Goal: Transaction & Acquisition: Purchase product/service

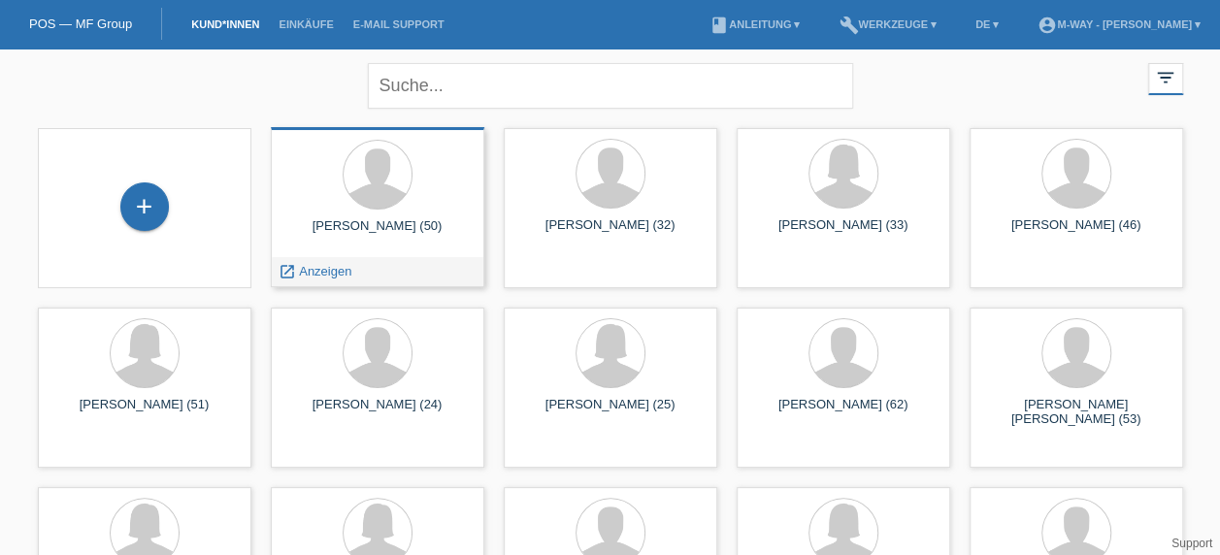
click at [362, 220] on div "Serkan Sevinç (50)" at bounding box center [377, 233] width 182 height 31
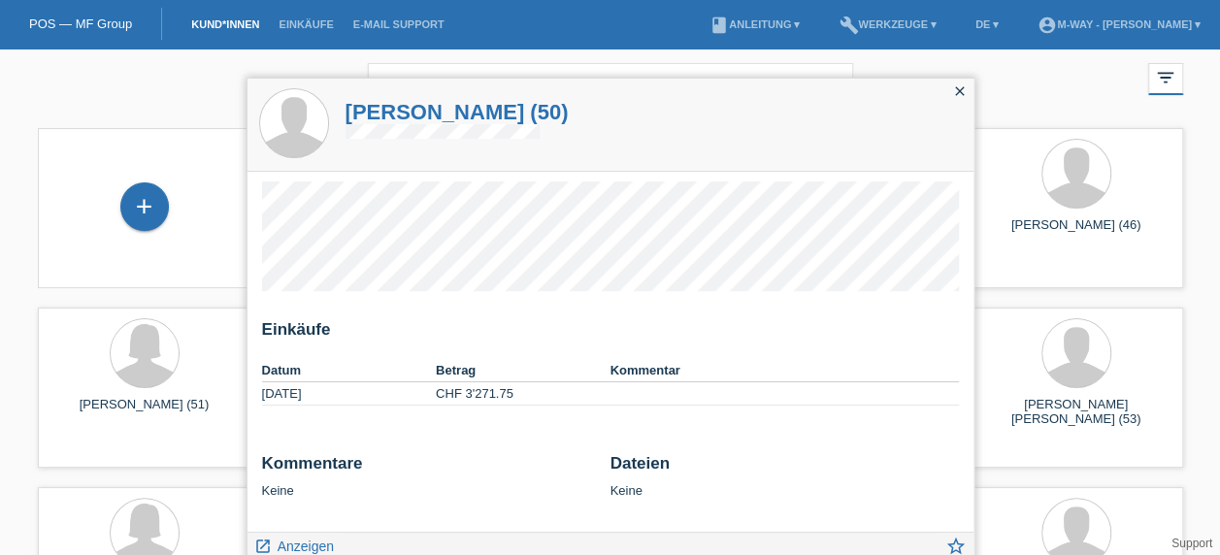
click at [961, 91] on icon "close" at bounding box center [960, 91] width 16 height 16
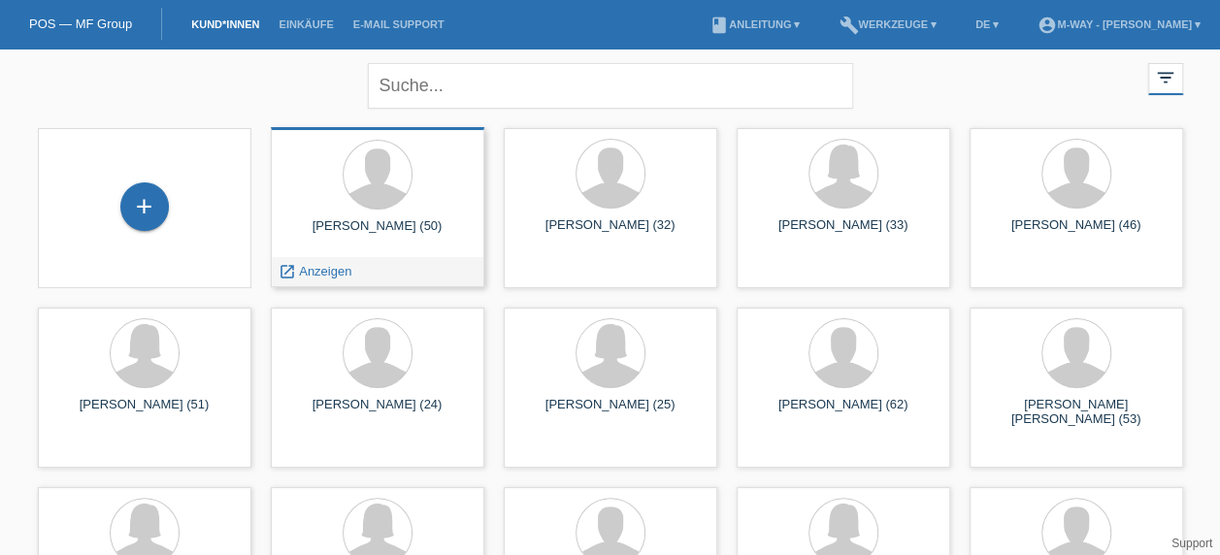
click at [357, 218] on div "Serkan Sevinç (50)" at bounding box center [377, 233] width 182 height 31
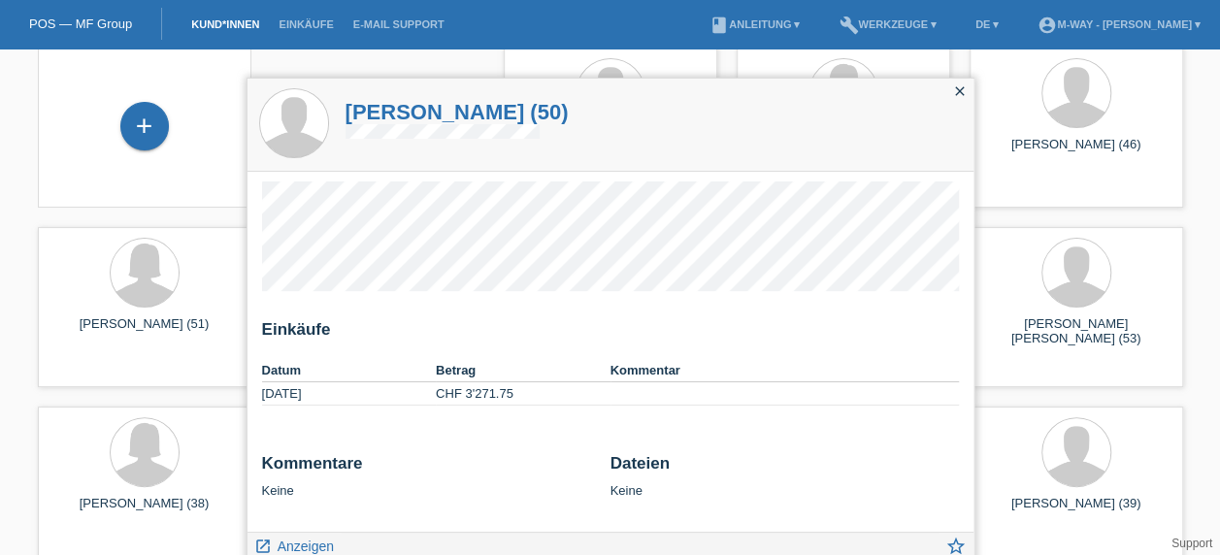
scroll to position [76, 0]
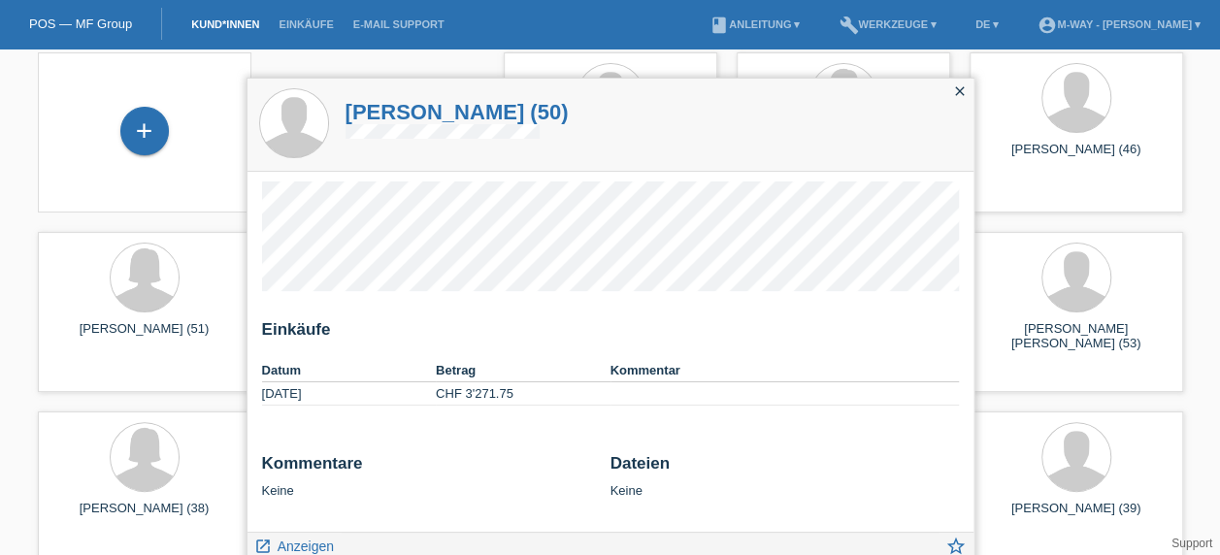
click at [957, 97] on icon "close" at bounding box center [960, 91] width 16 height 16
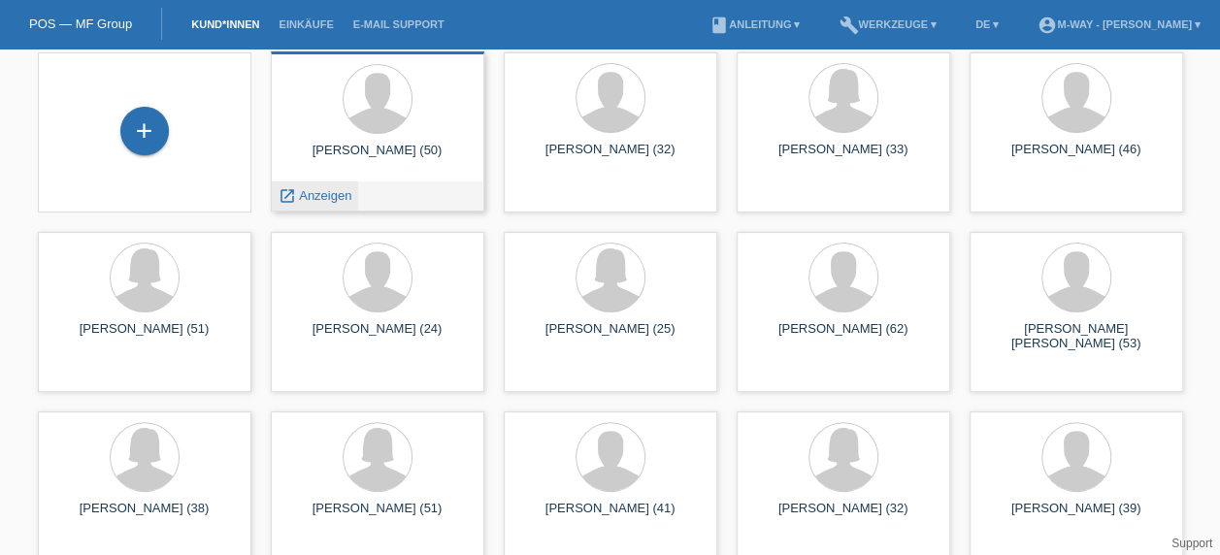
click at [317, 201] on span "Anzeigen" at bounding box center [325, 195] width 52 height 15
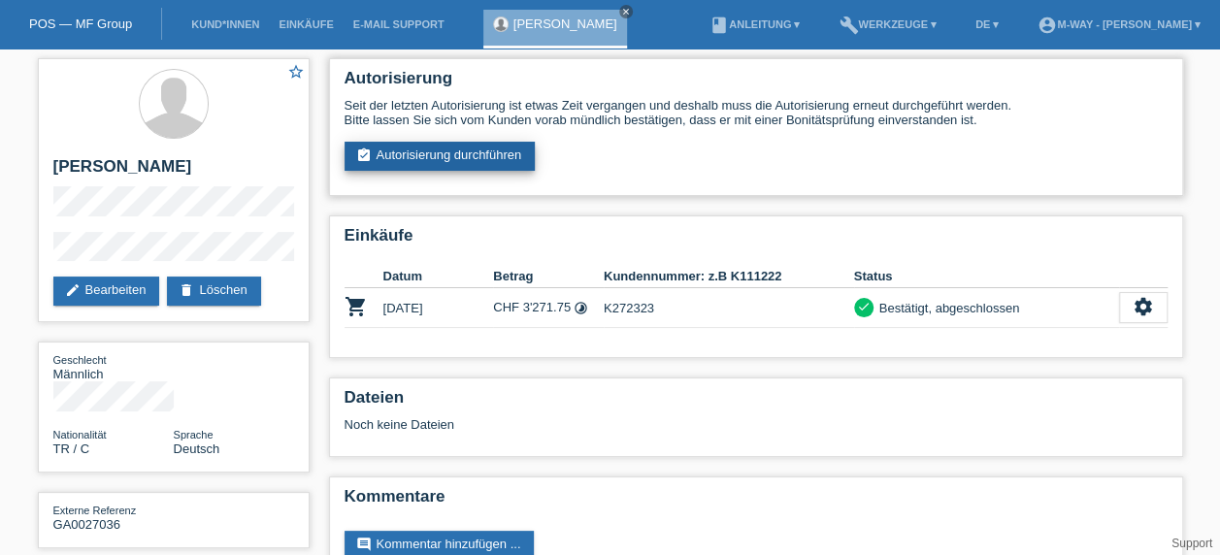
click at [480, 152] on link "assignment_turned_in Autorisierung durchführen" at bounding box center [439, 156] width 191 height 29
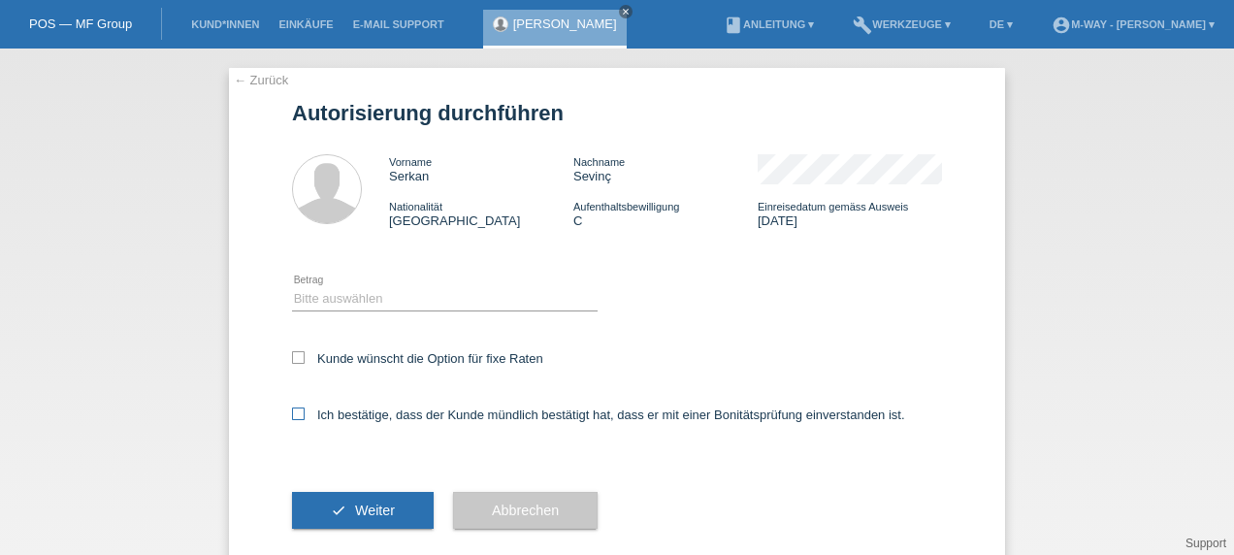
click at [294, 422] on label "Ich bestätige, dass der Kunde mündlich bestätigt hat, dass er mit einer Bonität…" at bounding box center [598, 415] width 613 height 15
click at [294, 420] on input "Ich bestätige, dass der Kunde mündlich bestätigt hat, dass er mit einer Bonität…" at bounding box center [298, 414] width 13 height 13
checkbox input "true"
click at [348, 502] on button "check Weiter" at bounding box center [363, 510] width 142 height 37
click at [512, 299] on select "Bitte auswählen CHF 1.00 - CHF 499.00 CHF 500.00 - CHF 1'999.00 CHF 2'000.00 - …" at bounding box center [445, 298] width 306 height 23
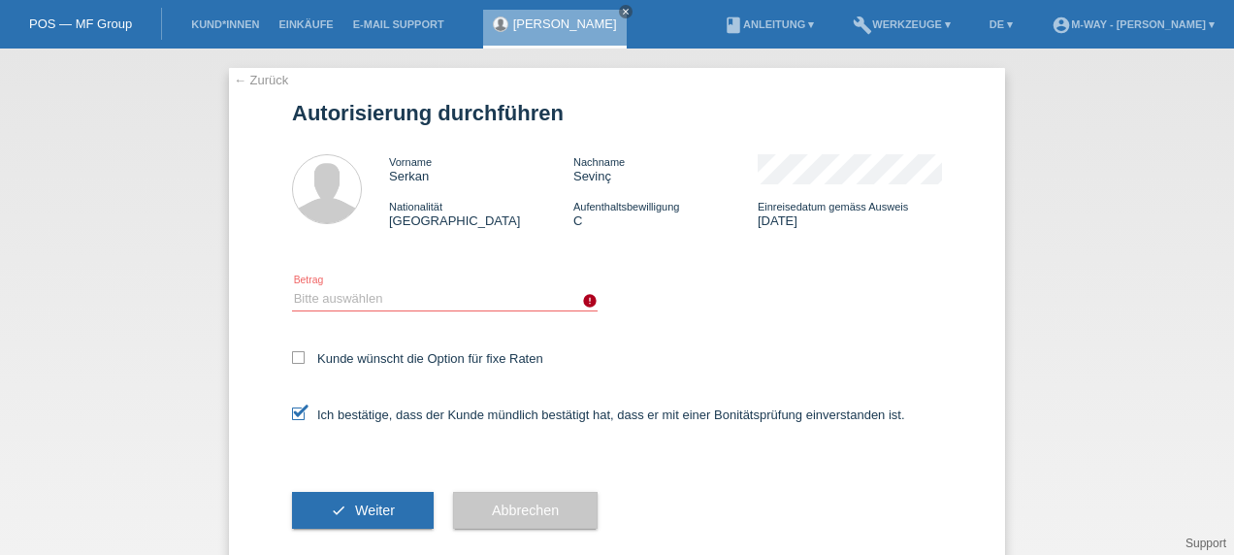
select select "3"
click at [292, 287] on select "Bitte auswählen CHF 1.00 - CHF 499.00 CHF 500.00 - CHF 1'999.00 CHF 2'000.00 - …" at bounding box center [445, 298] width 306 height 23
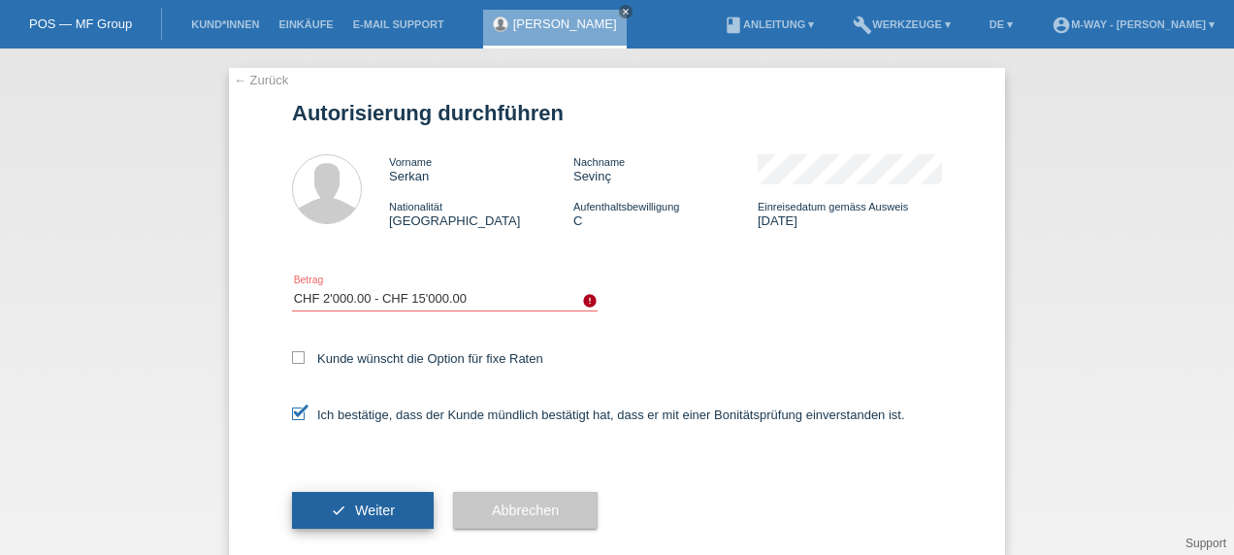
click at [387, 507] on button "check Weiter" at bounding box center [363, 510] width 142 height 37
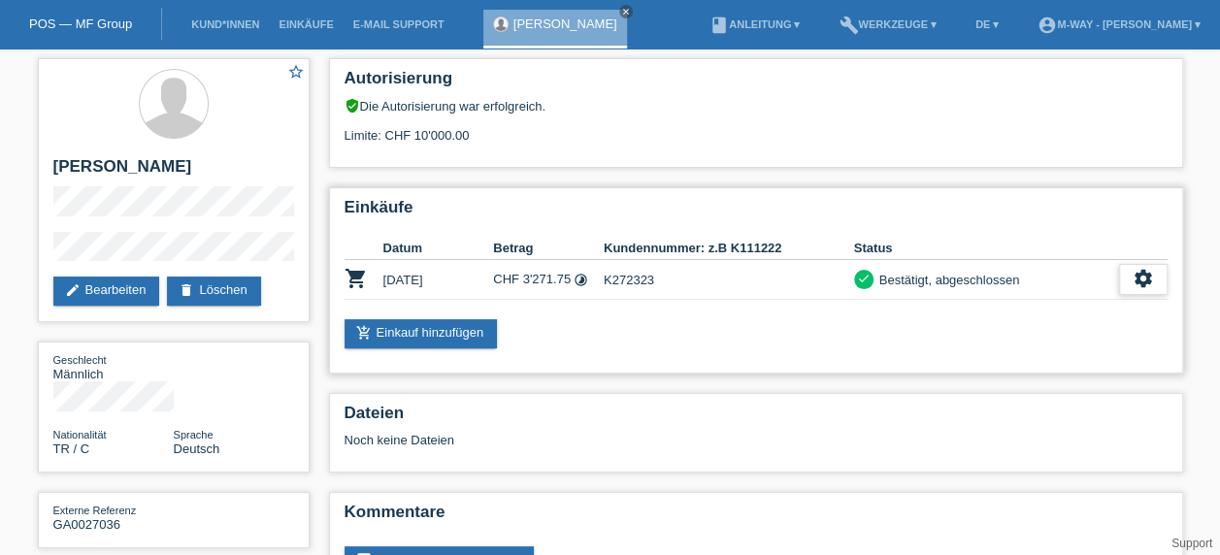
click at [1150, 282] on icon "settings" at bounding box center [1142, 278] width 21 height 21
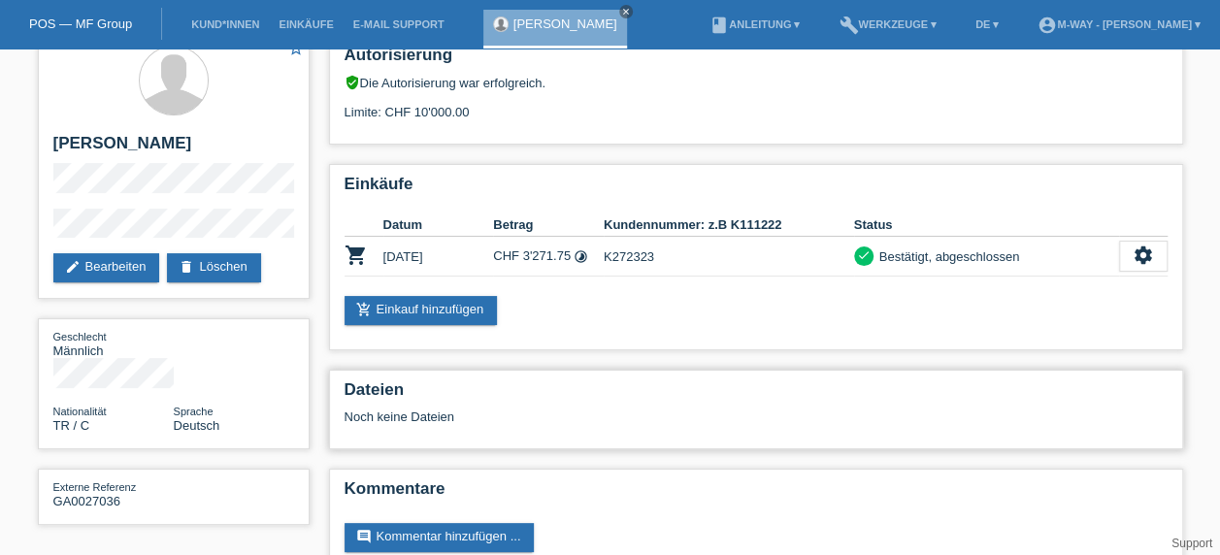
scroll to position [22, 0]
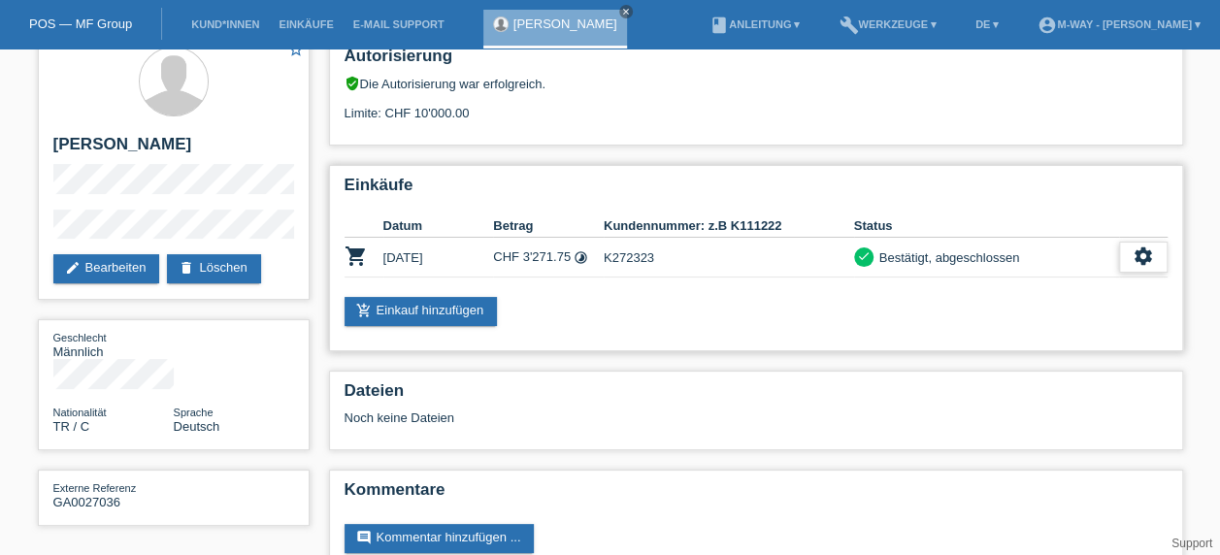
click at [1140, 259] on icon "settings" at bounding box center [1142, 255] width 21 height 21
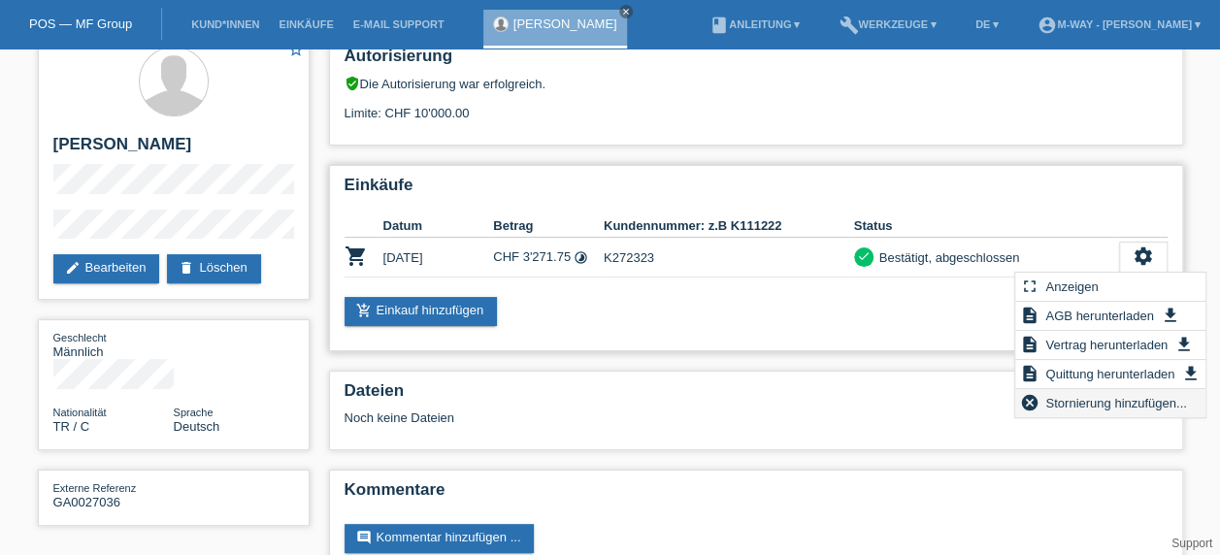
click at [1074, 408] on span "Stornierung hinzufügen..." at bounding box center [1115, 402] width 147 height 23
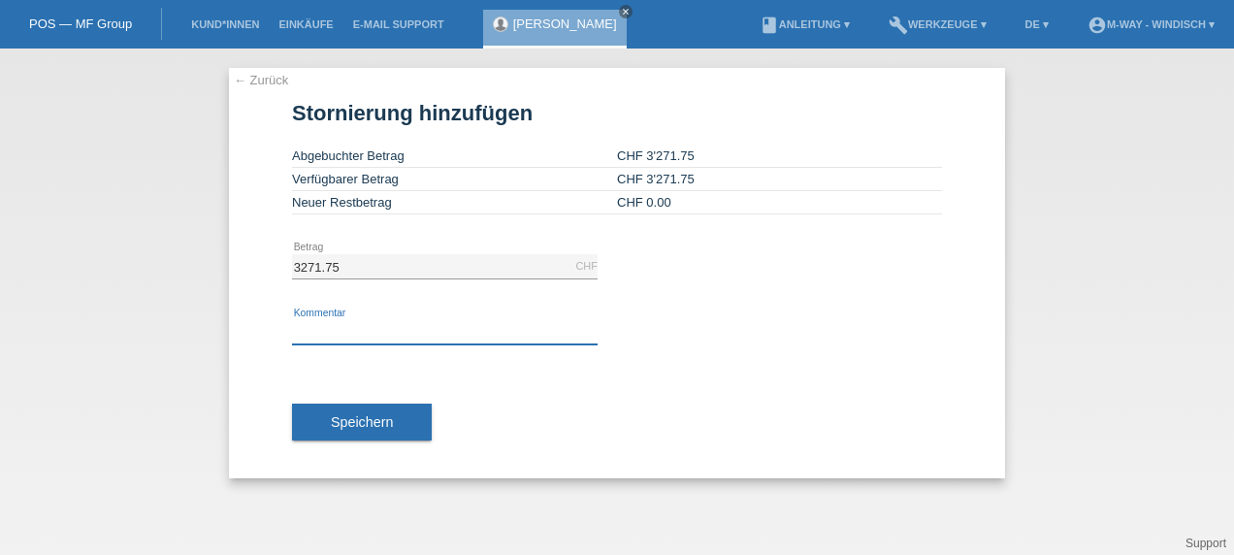
click at [402, 334] on input "text" at bounding box center [445, 332] width 306 height 24
click at [382, 332] on input "ein Teil wurde retoure gebracht" at bounding box center [445, 332] width 306 height 24
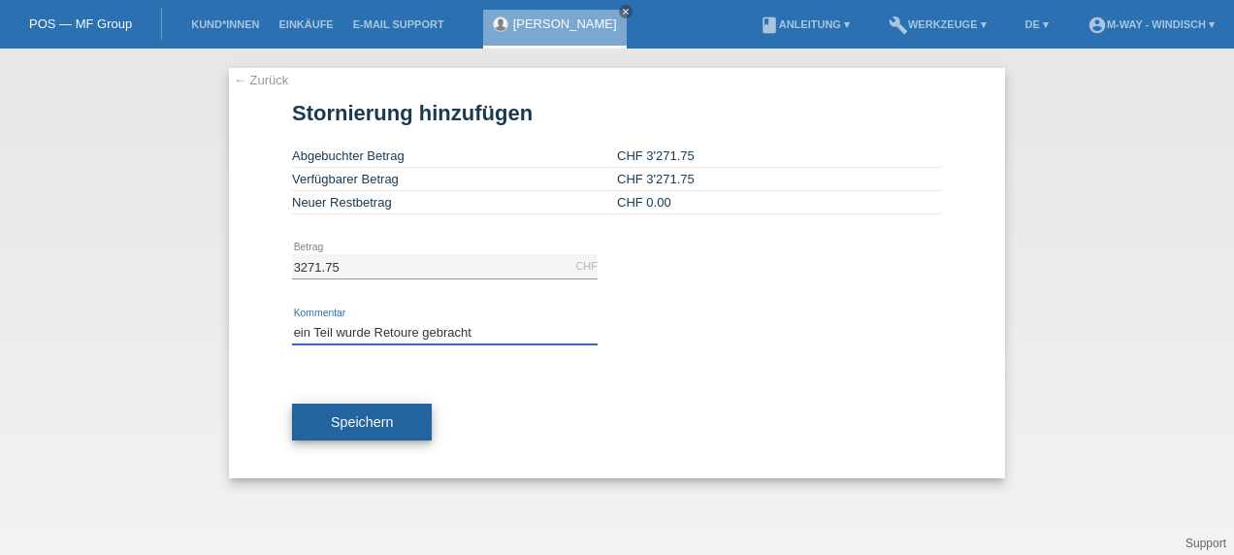
type input "ein Teil wurde Retoure gebracht"
click at [396, 417] on button "Speichern" at bounding box center [362, 422] width 140 height 37
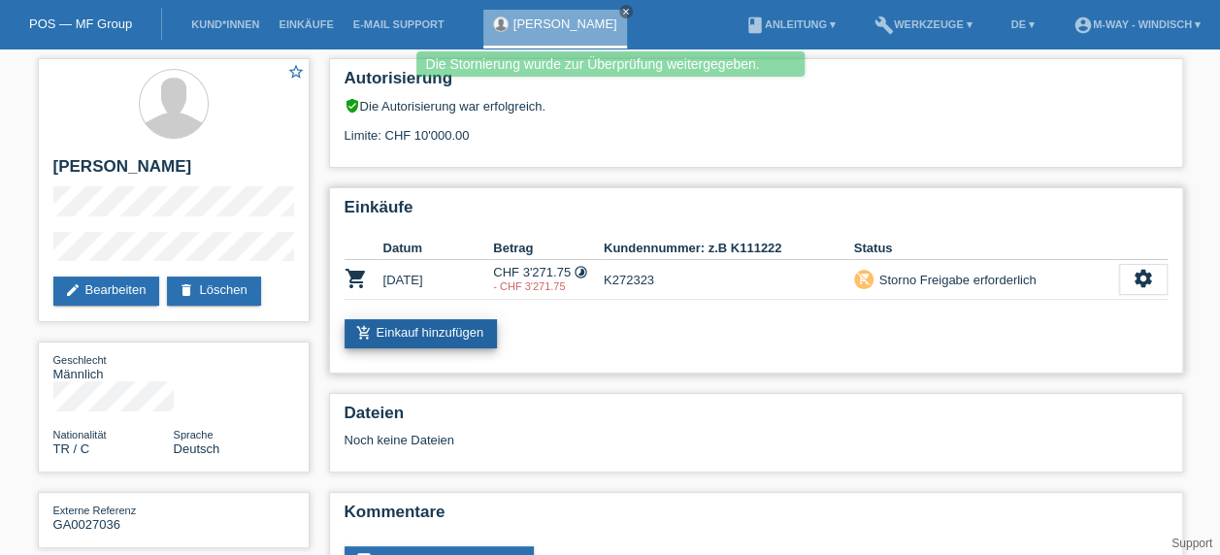
click at [452, 339] on link "add_shopping_cart Einkauf hinzufügen" at bounding box center [420, 333] width 153 height 29
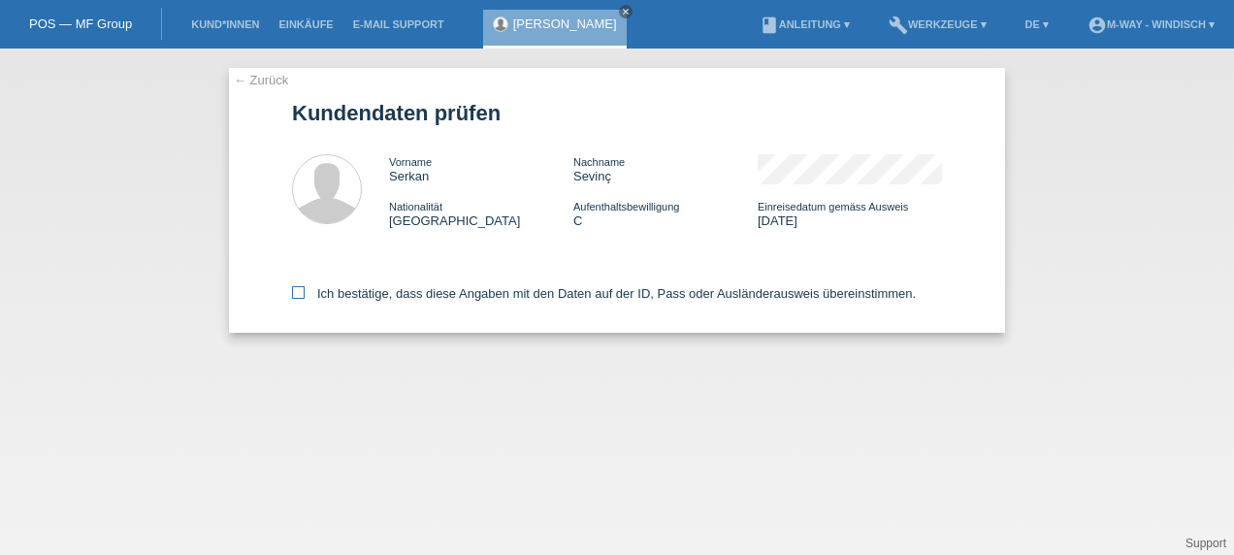
click at [303, 291] on icon at bounding box center [298, 292] width 13 height 13
click at [303, 291] on input "Ich bestätige, dass diese Angaben mit den Daten auf der ID, Pass oder Ausländer…" at bounding box center [298, 292] width 13 height 13
checkbox input "true"
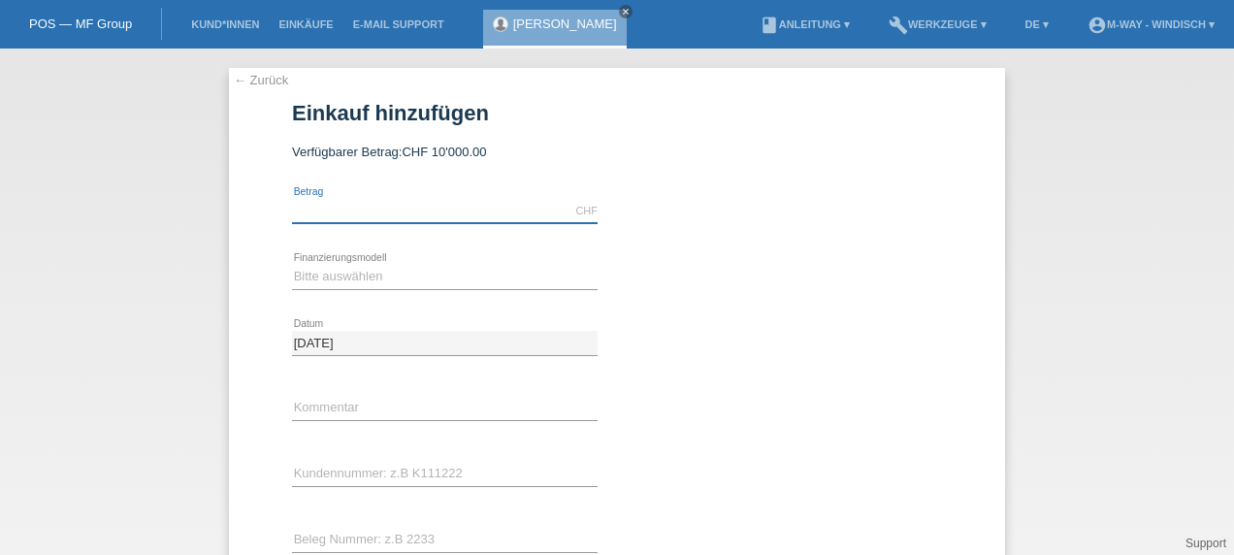
click at [435, 215] on input "text" at bounding box center [445, 211] width 306 height 24
type input "3216.75"
click at [367, 472] on input "text" at bounding box center [445, 475] width 306 height 24
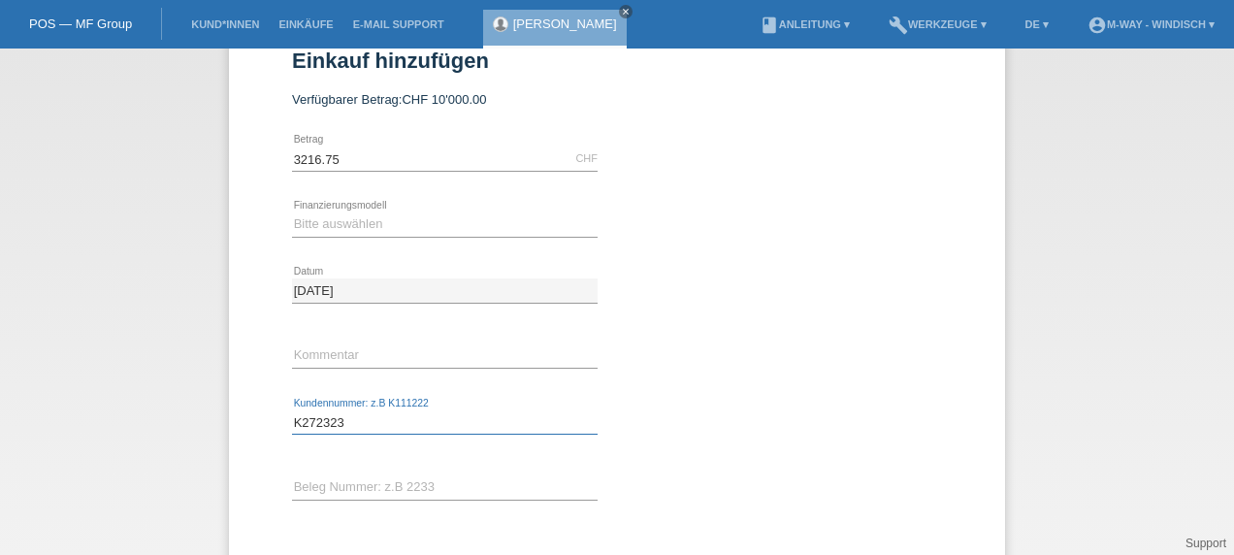
type input "K272323"
click at [376, 488] on input "text" at bounding box center [445, 488] width 306 height 24
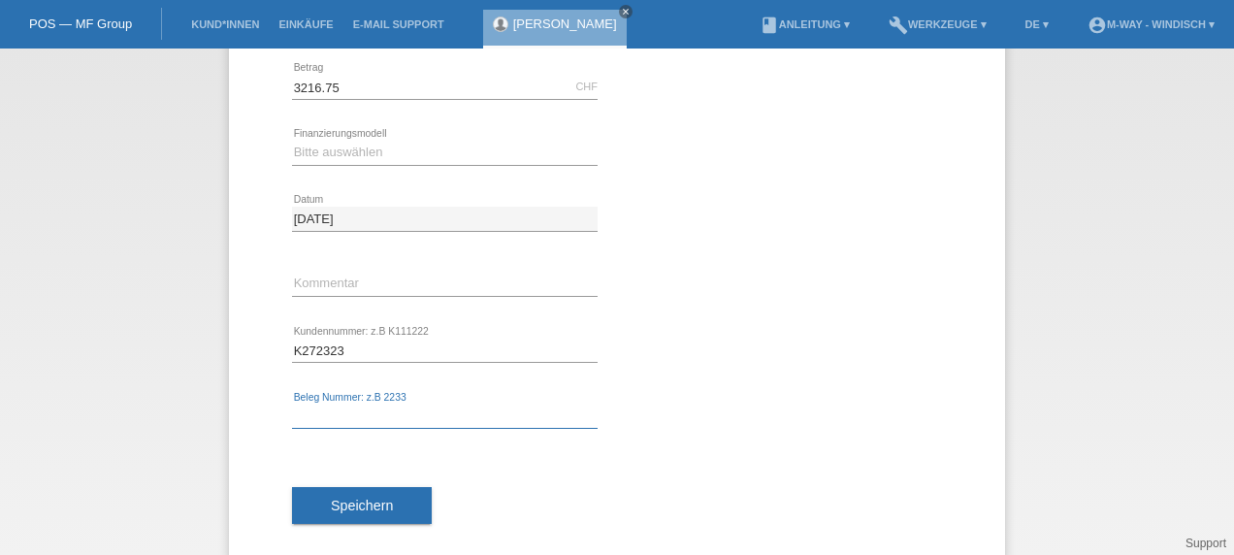
scroll to position [125, 0]
type input "43205"
click at [378, 504] on span "Speichern" at bounding box center [362, 505] width 62 height 16
click at [444, 153] on select "Bitte auswählen Fixe Raten Kauf auf Rechnung mit Teilzahlungsoption" at bounding box center [445, 151] width 306 height 23
select select "77"
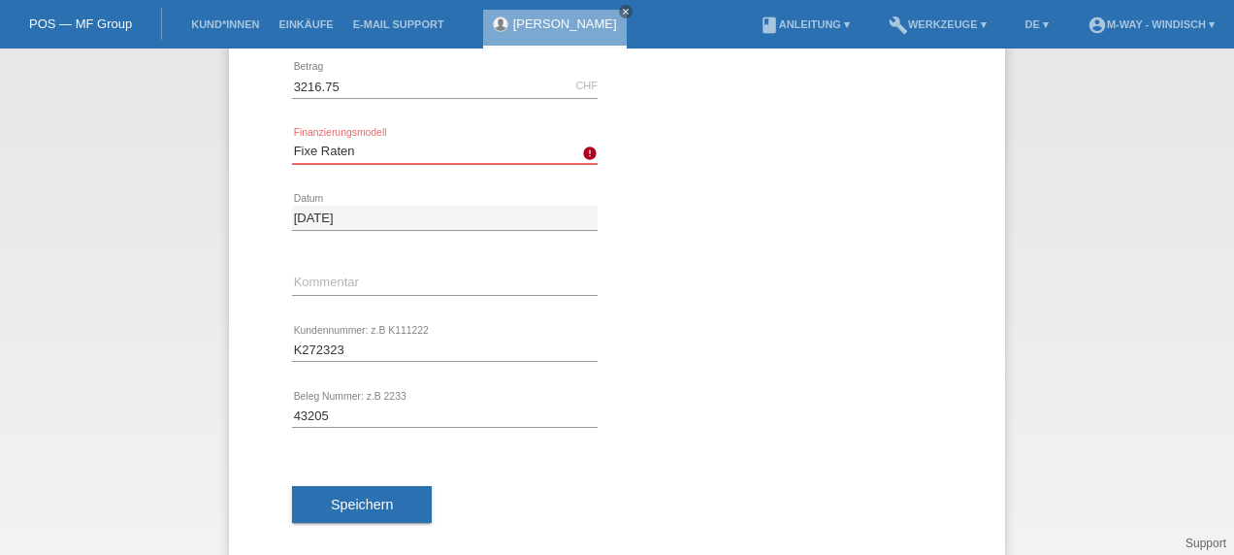
click at [292, 140] on select "Bitte auswählen Fixe Raten Kauf auf Rechnung mit Teilzahlungsoption" at bounding box center [445, 151] width 306 height 23
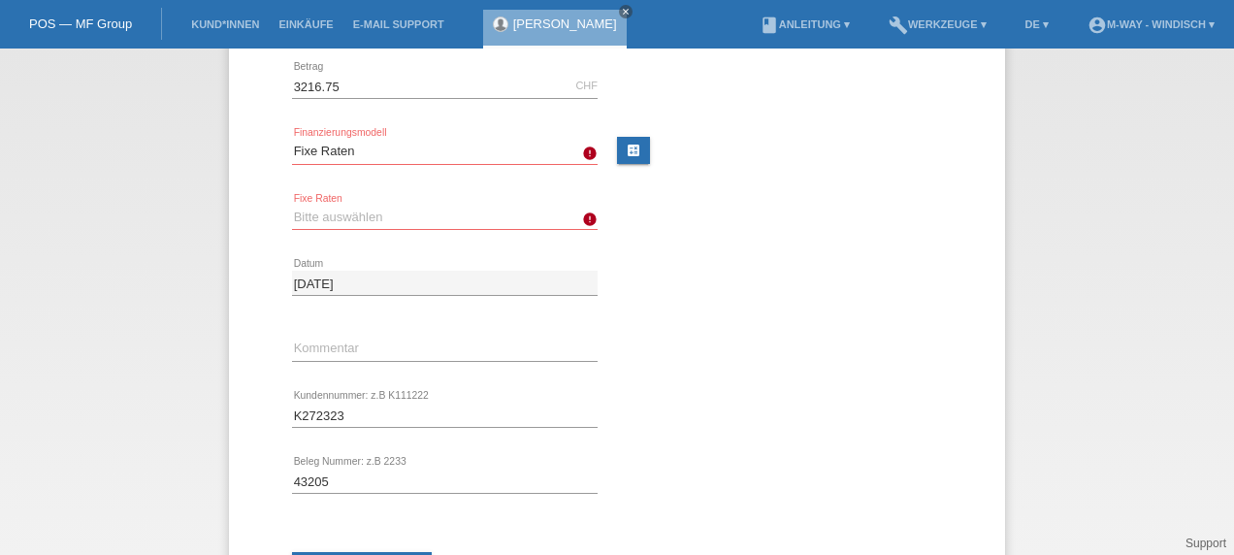
click at [418, 223] on select "Bitte auswählen 4 Raten 5 Raten 6 Raten 7 Raten 8 Raten 9 Raten 10 Raten 11 Rat…" at bounding box center [445, 217] width 306 height 23
select select "202"
click at [292, 206] on select "Bitte auswählen 4 Raten 5 Raten 6 Raten 7 Raten 8 Raten 9 Raten 10 Raten 11 Rat…" at bounding box center [445, 217] width 306 height 23
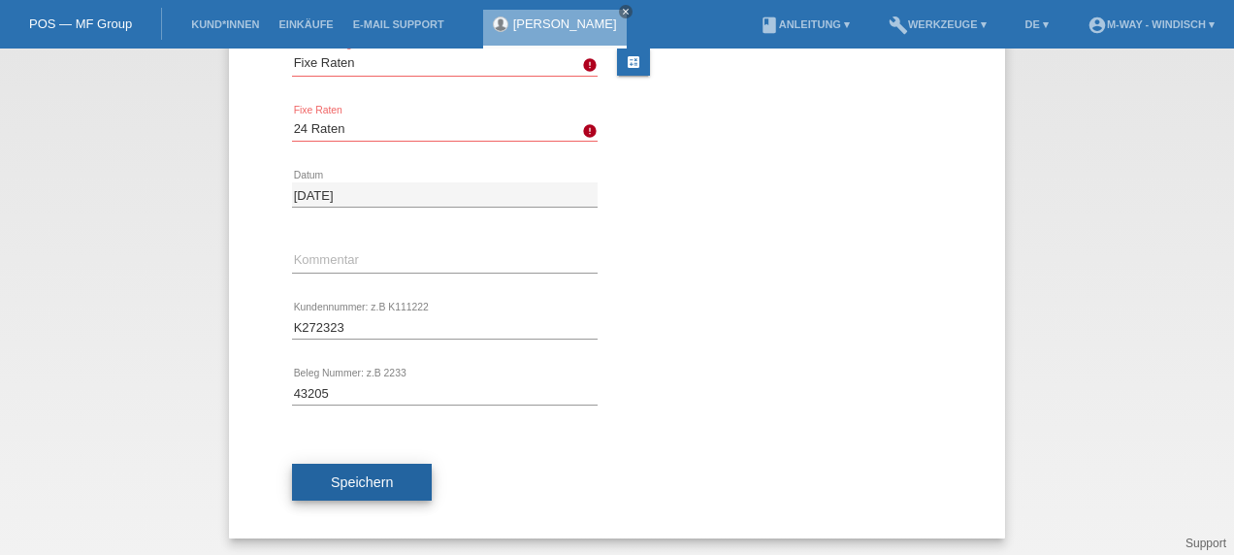
click at [368, 485] on span "Speichern" at bounding box center [362, 482] width 62 height 16
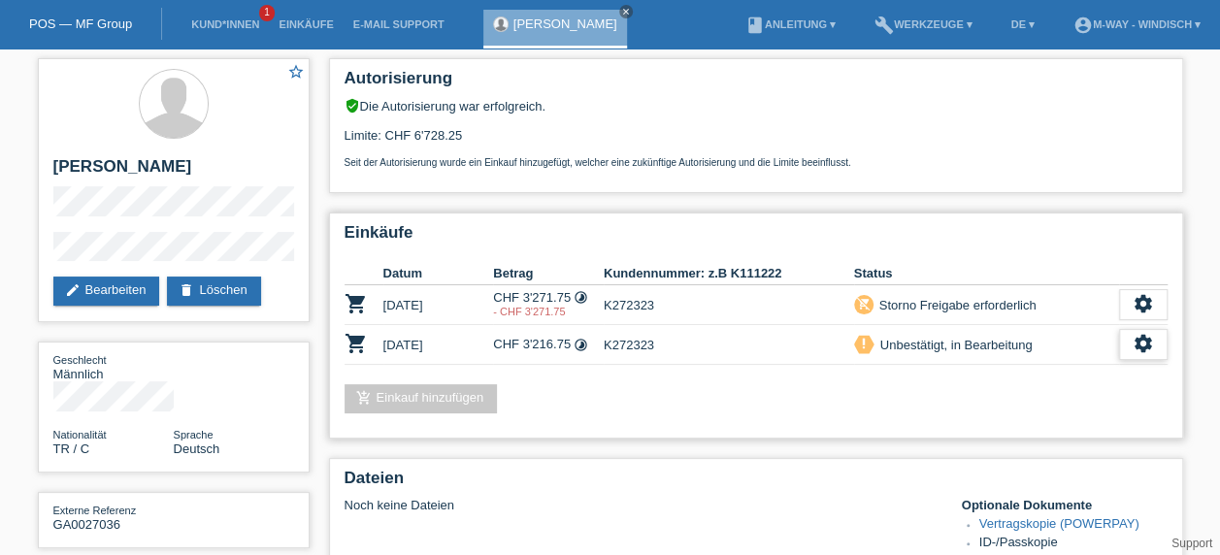
click at [1137, 336] on icon "settings" at bounding box center [1142, 343] width 21 height 21
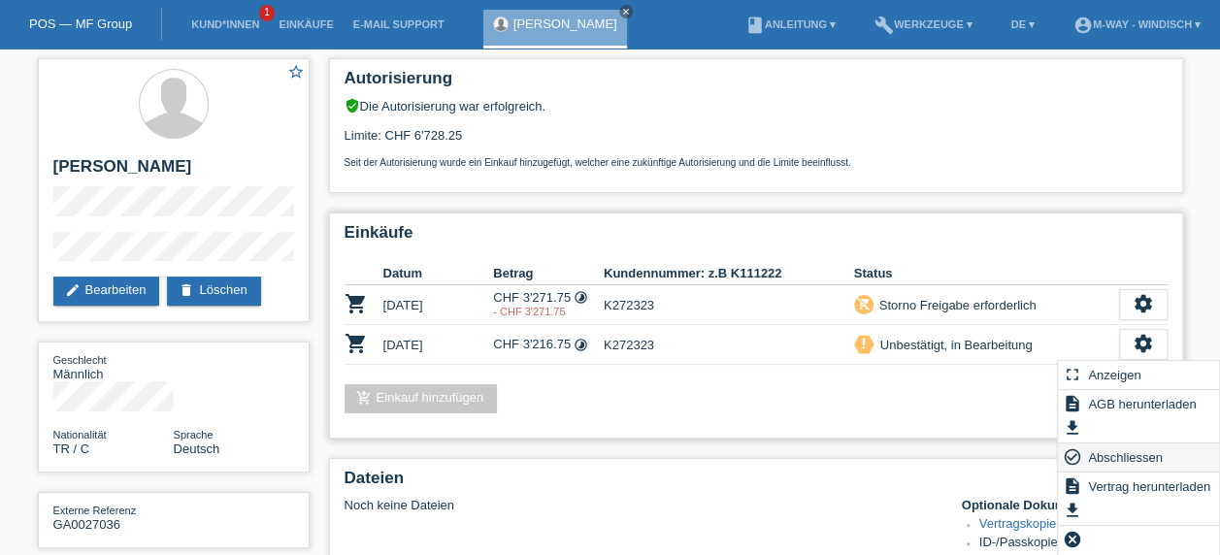
click at [1124, 458] on span "Abschliessen" at bounding box center [1125, 456] width 81 height 23
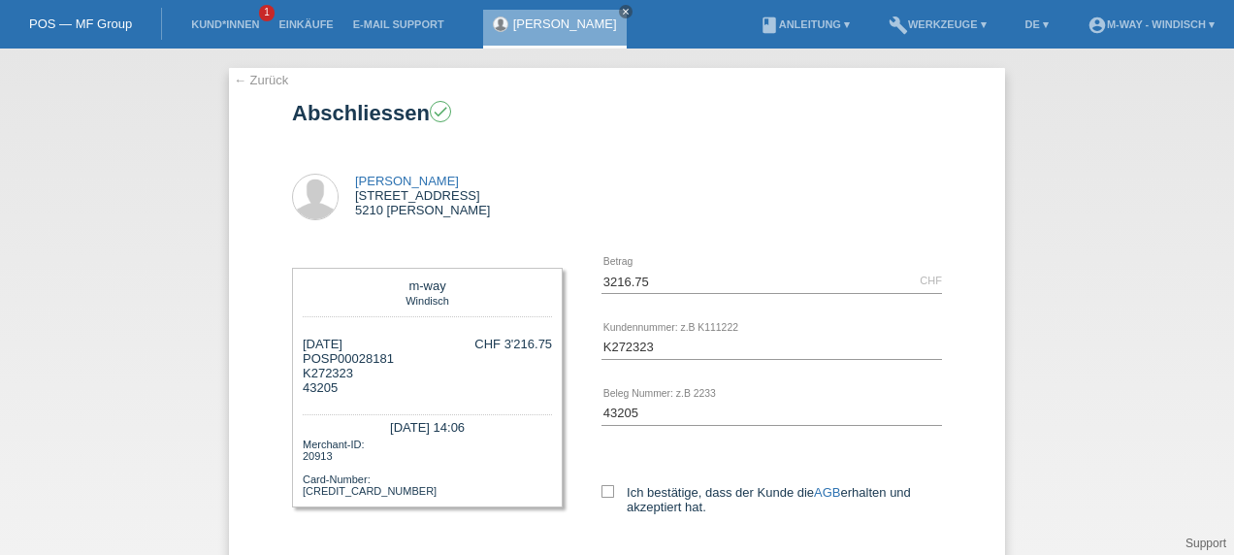
scroll to position [128, 0]
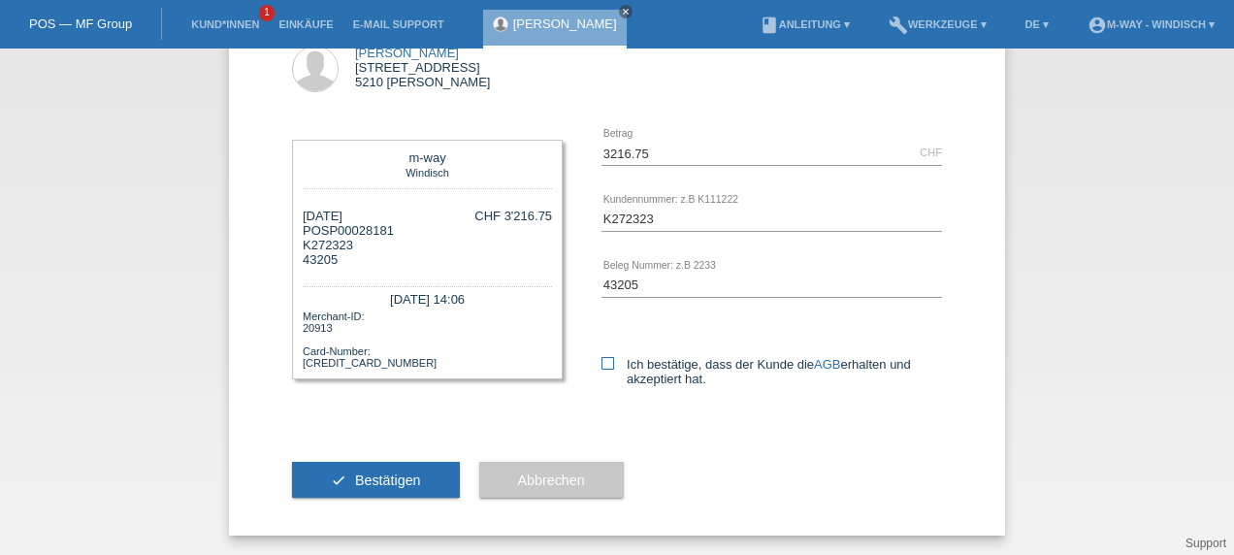
click at [602, 363] on icon at bounding box center [608, 363] width 13 height 13
click at [602, 363] on input "Ich bestätige, dass der Kunde die AGB erhalten und akzeptiert hat." at bounding box center [608, 363] width 13 height 13
checkbox input "true"
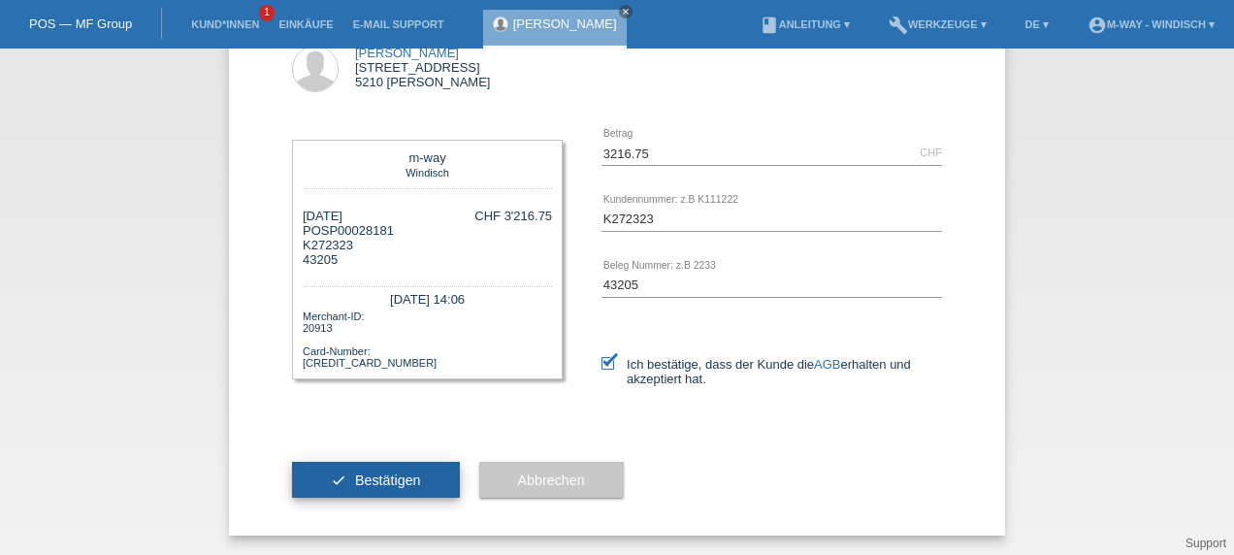
click at [388, 476] on span "Bestätigen" at bounding box center [388, 481] width 66 height 16
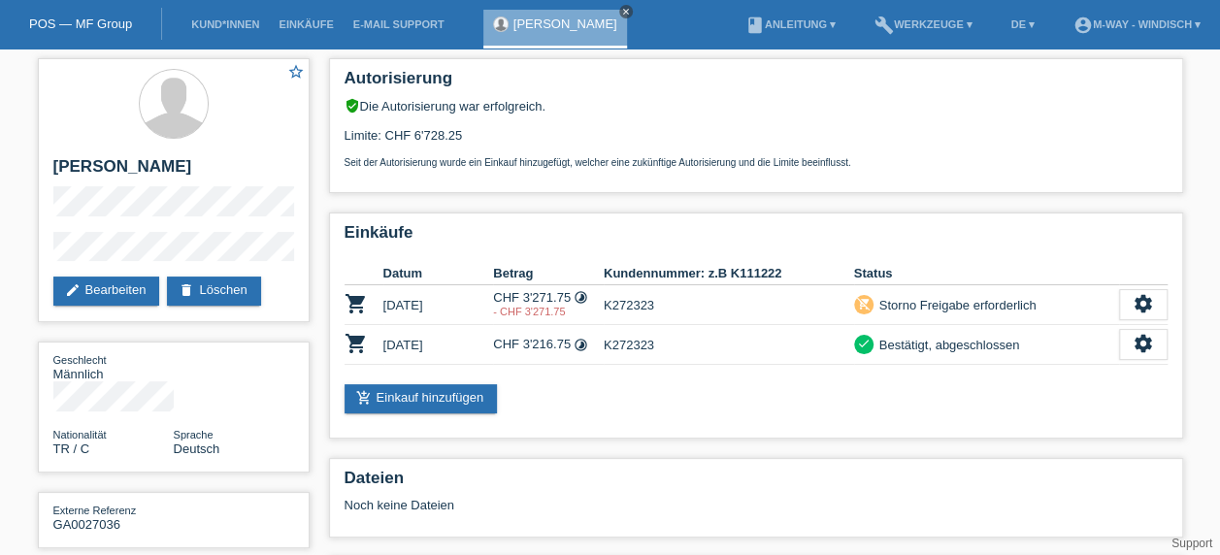
click at [621, 14] on icon "close" at bounding box center [626, 12] width 10 height 10
click at [107, 29] on link "POS — MF Group" at bounding box center [80, 23] width 103 height 15
